Goal: Task Accomplishment & Management: Manage account settings

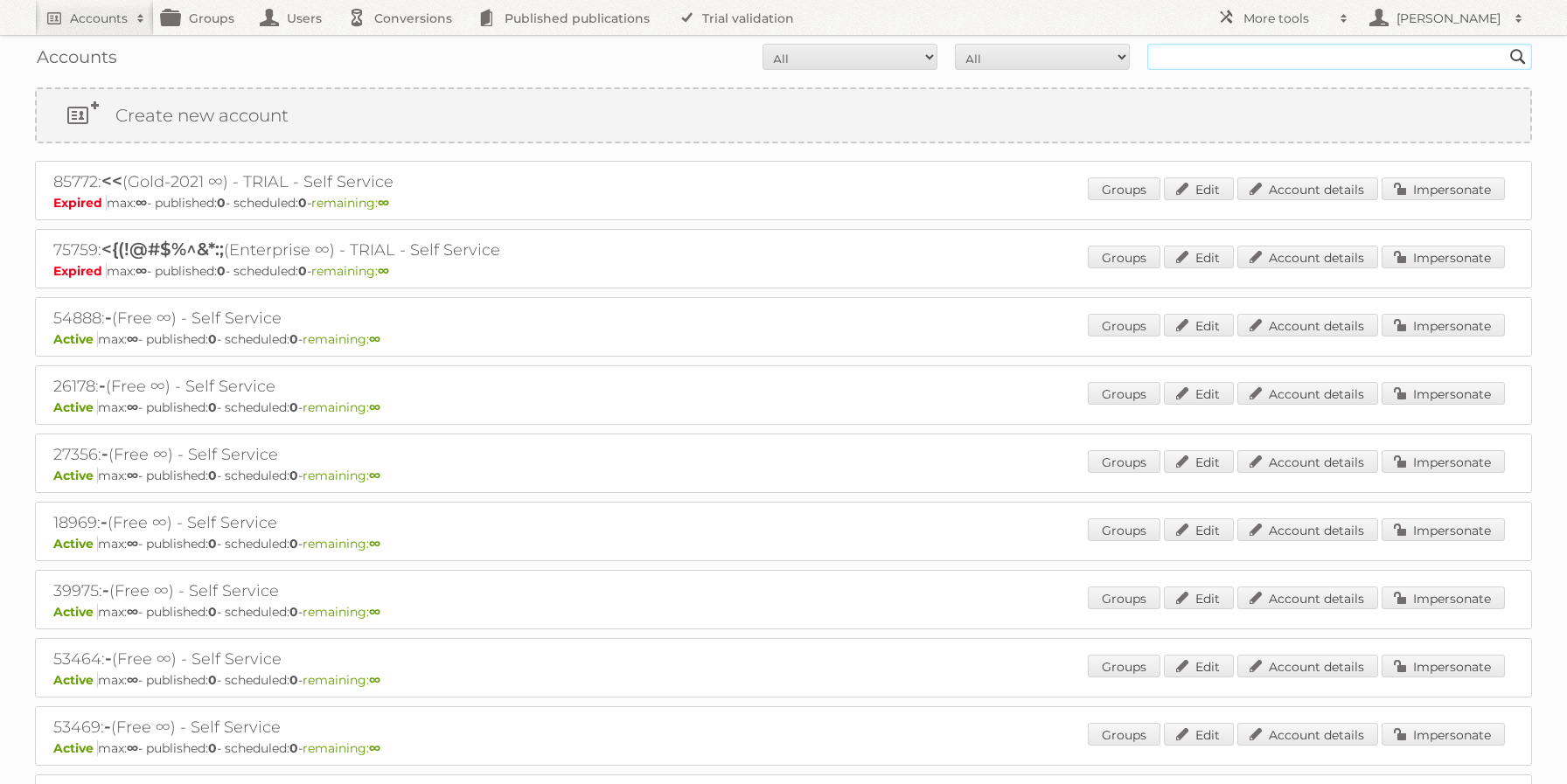
click at [1223, 61] on input "text" at bounding box center [1339, 57] width 385 height 26
type input "maxi"
click at [1504, 44] on input "Search" at bounding box center [1517, 57] width 26 height 26
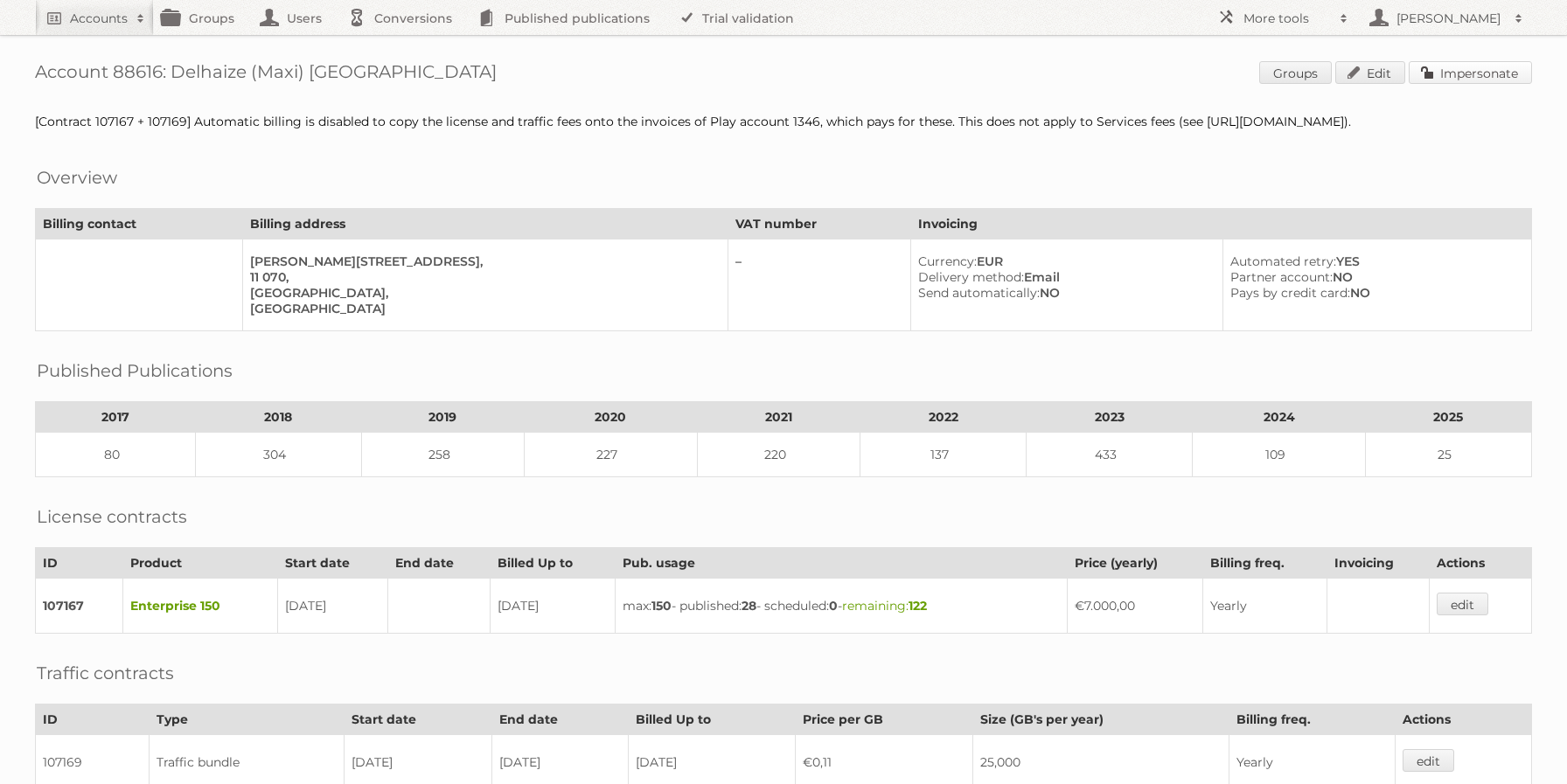
click at [1449, 73] on link "Impersonate" at bounding box center [1470, 71] width 123 height 23
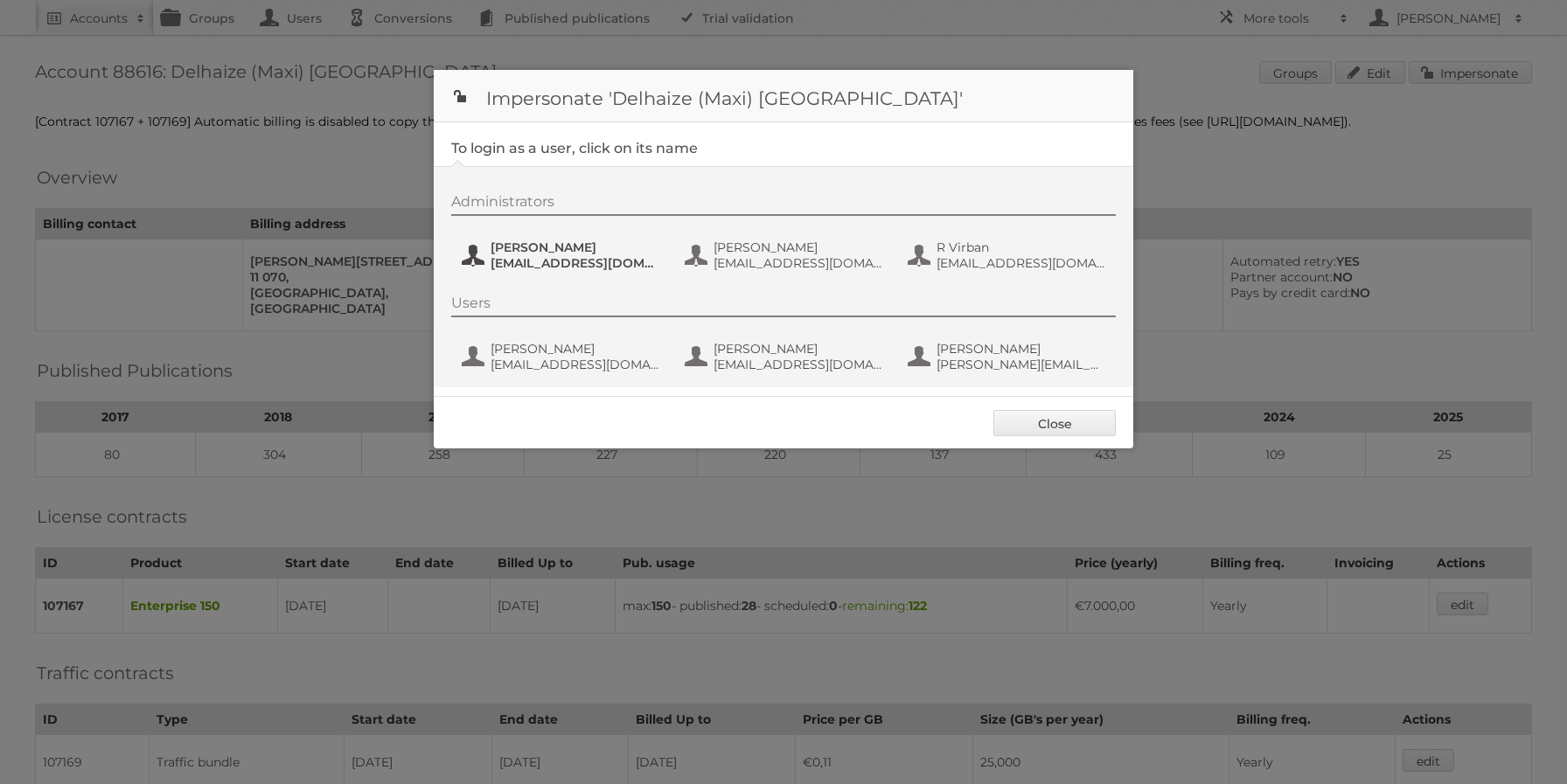
click at [557, 250] on span "Marija" at bounding box center [575, 248] width 169 height 16
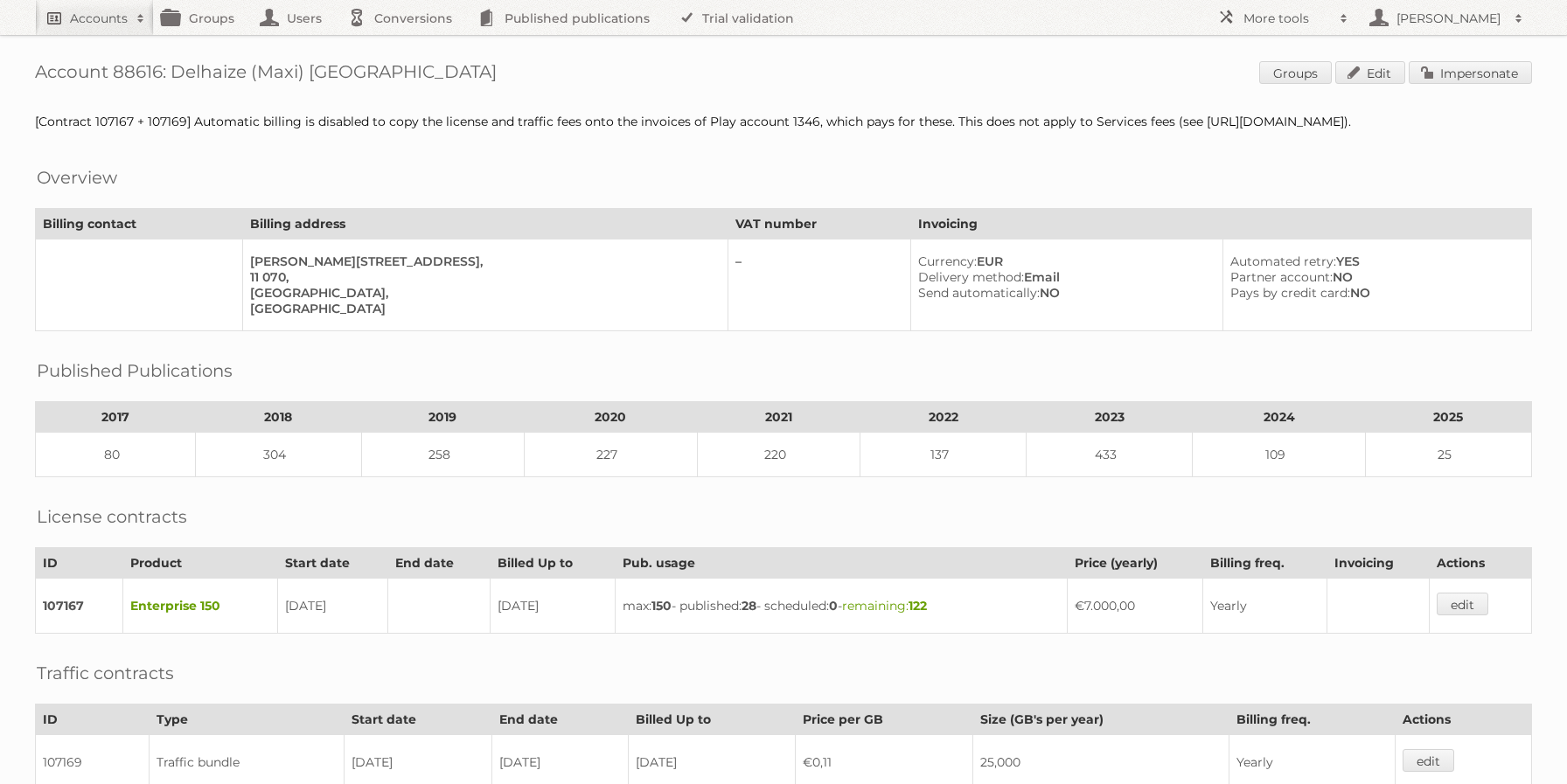
click at [130, 26] on link "Accounts" at bounding box center [94, 18] width 119 height 35
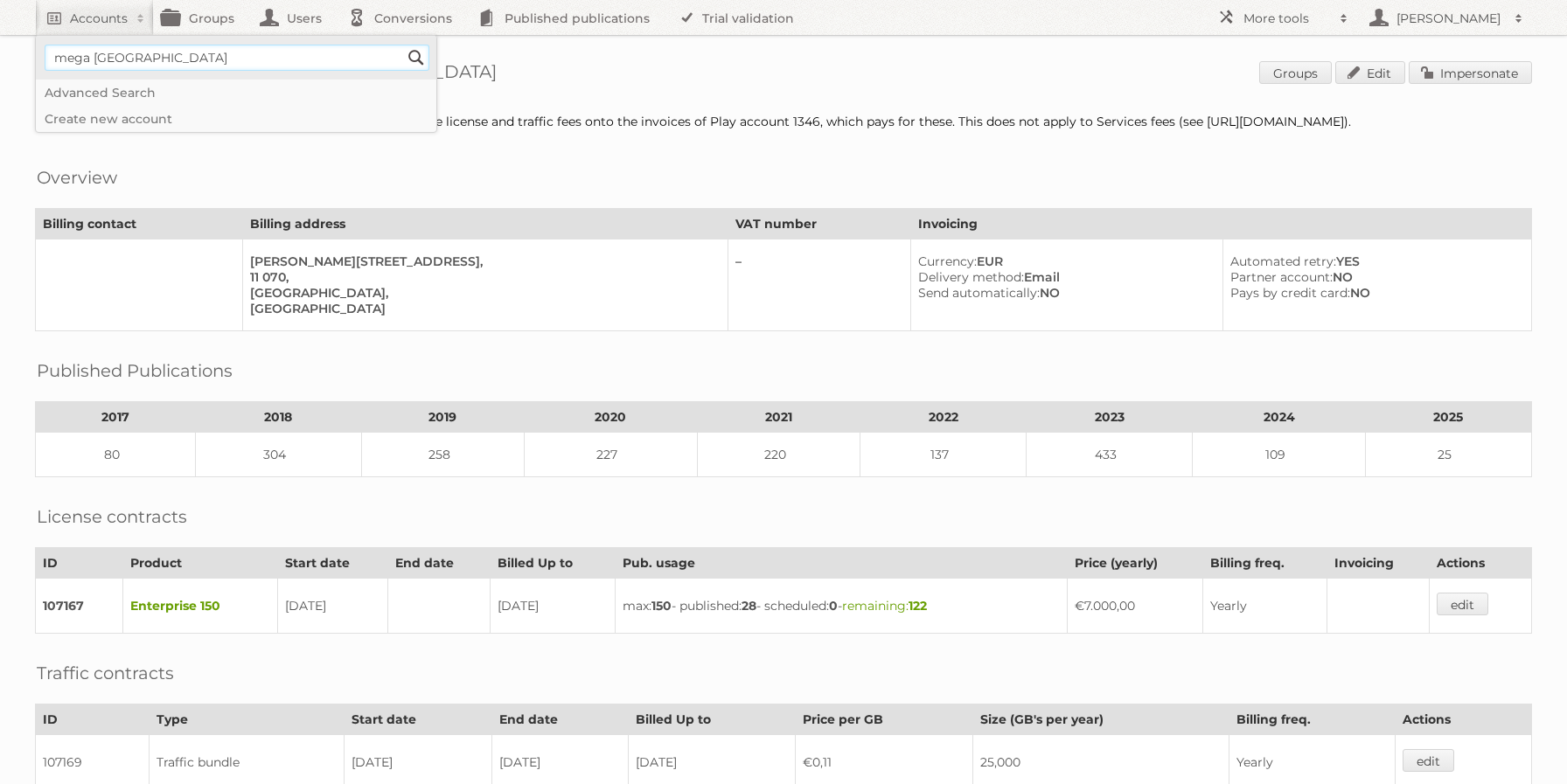
type input"] "mega italia"
click at [403, 45] on input "Search" at bounding box center [415, 58] width 26 height 26
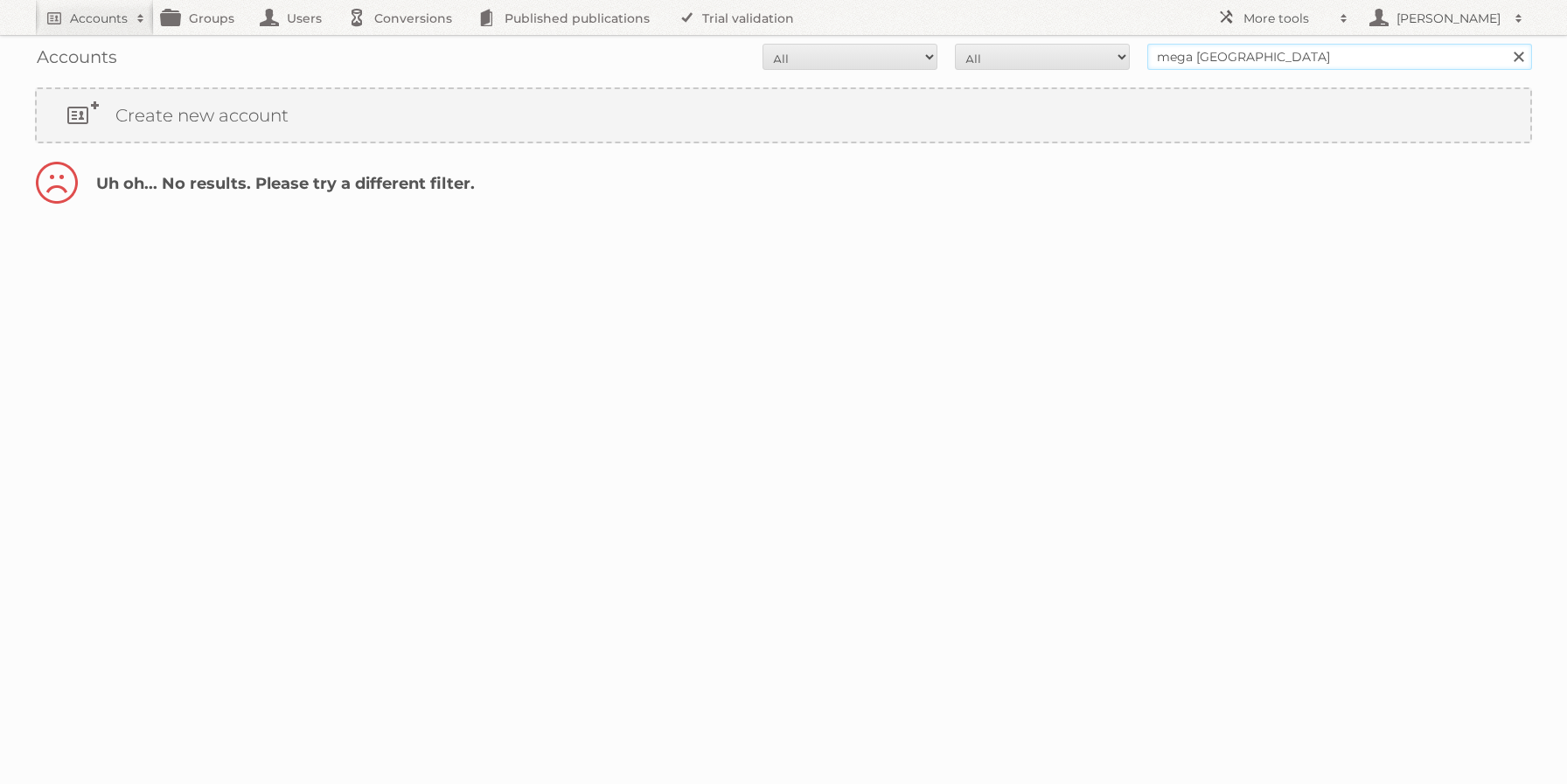
click at [1254, 66] on input "mega [GEOGRAPHIC_DATA]" at bounding box center [1339, 57] width 385 height 26
type input "mega image"
click at [1504, 44] on input "Search" at bounding box center [1517, 57] width 26 height 26
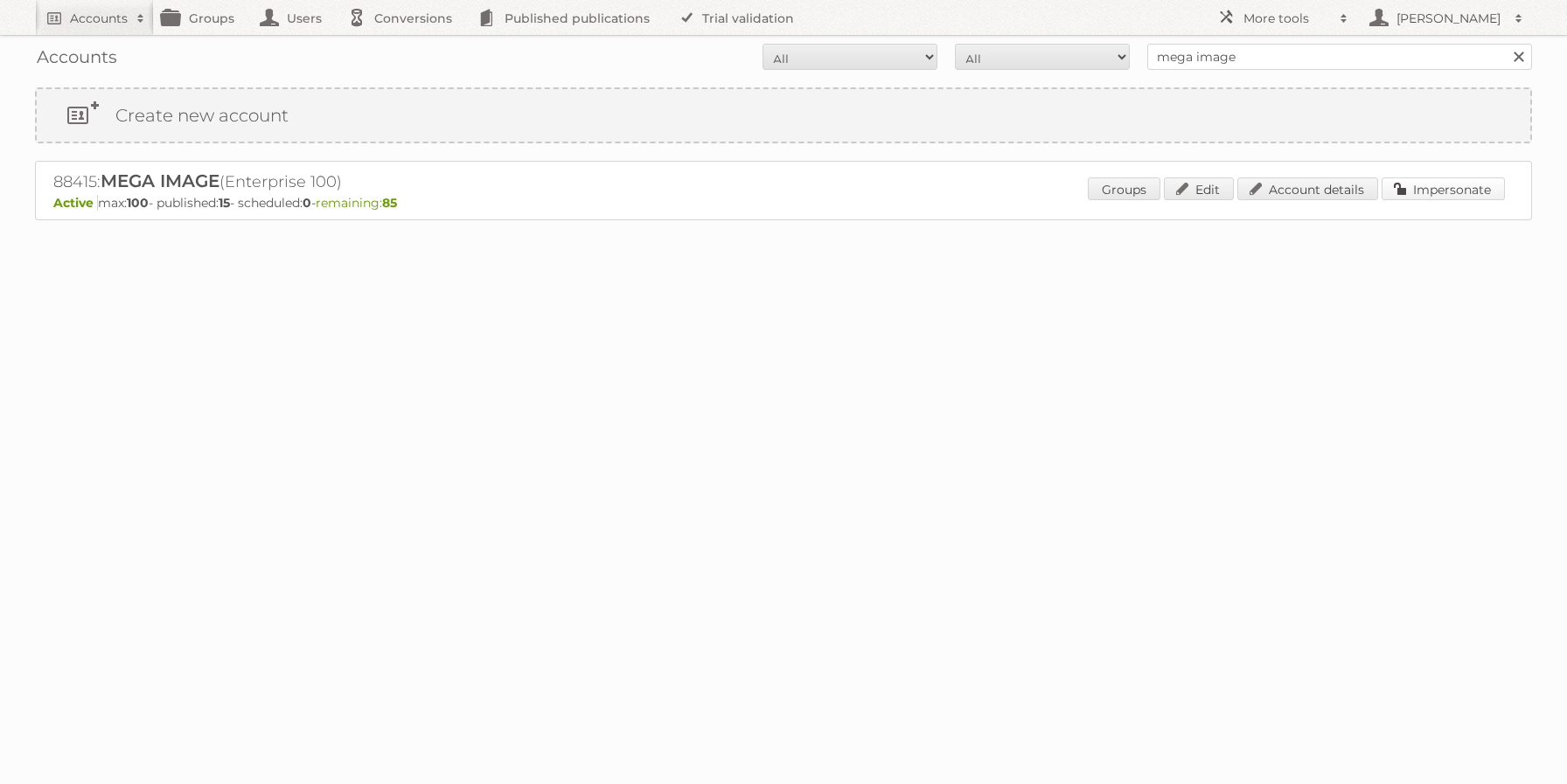
click at [1434, 196] on link "Impersonate" at bounding box center [1443, 188] width 123 height 23
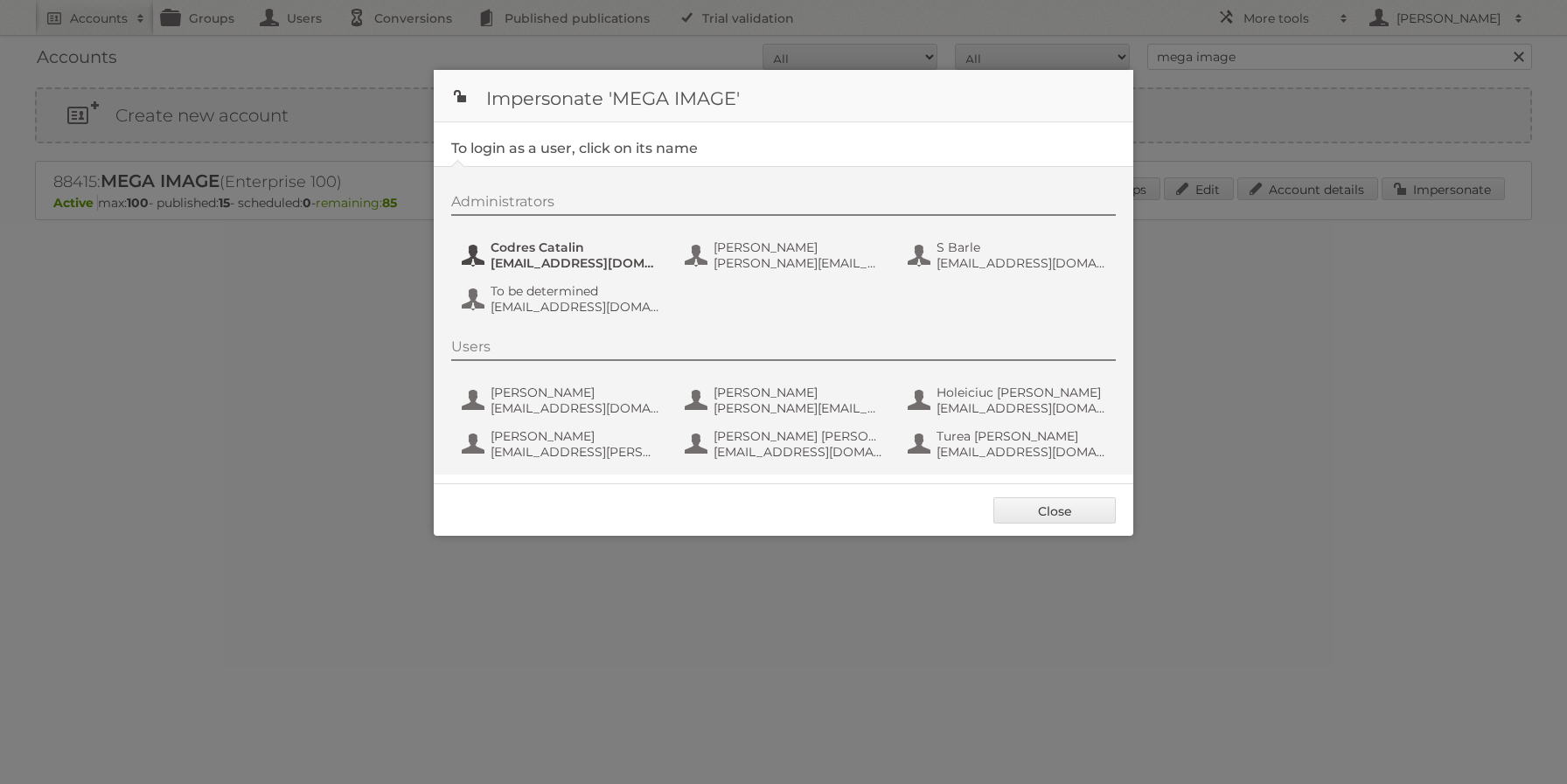
click at [580, 263] on span "[EMAIL_ADDRESS][DOMAIN_NAME]" at bounding box center [575, 263] width 169 height 16
